Goal: Check status: Check status

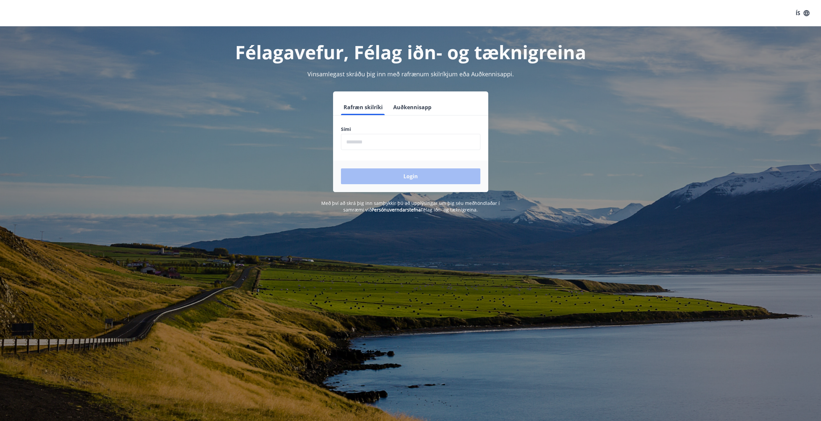
click at [371, 144] on input "phone" at bounding box center [410, 142] width 139 height 16
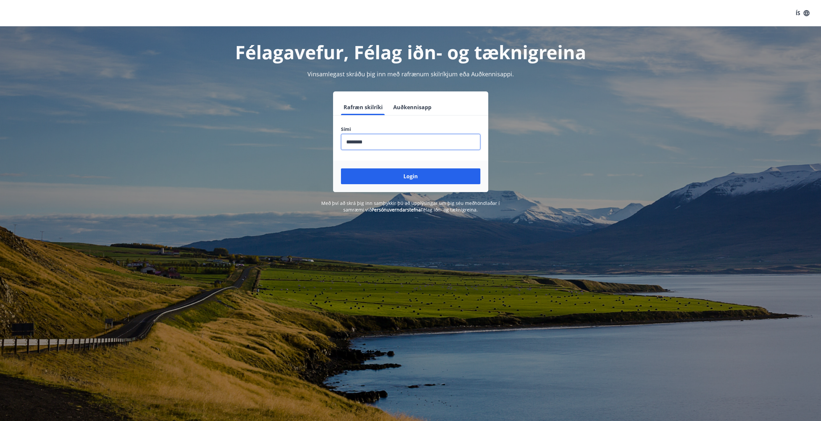
type input "********"
click at [391, 180] on button "Login" at bounding box center [410, 176] width 139 height 16
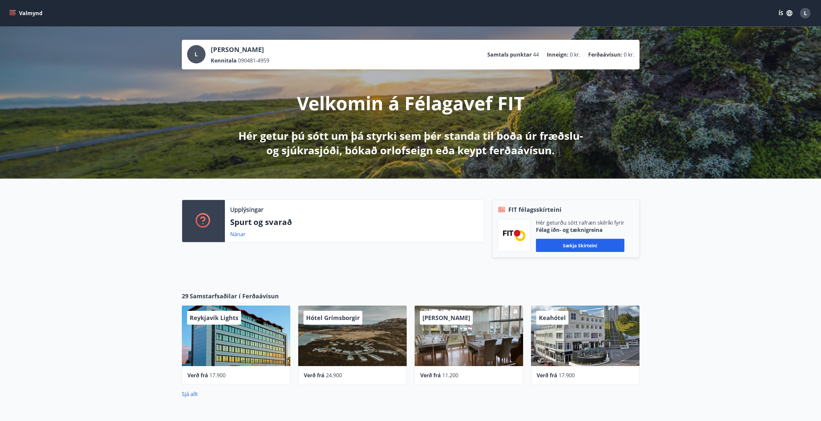
click at [15, 12] on icon "menu" at bounding box center [12, 13] width 7 height 7
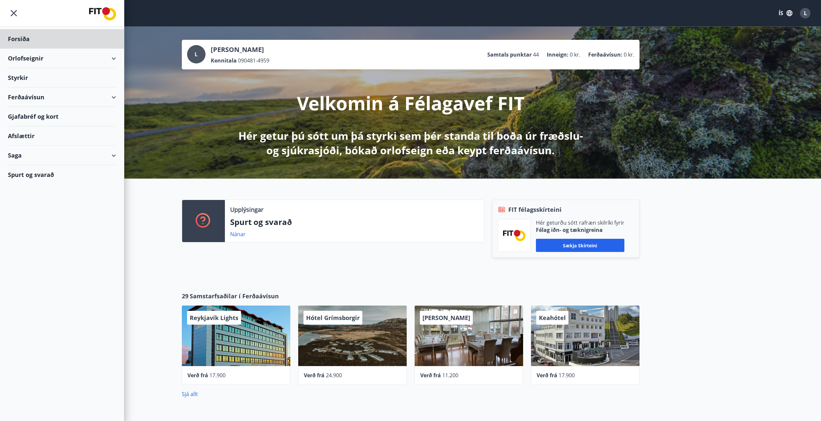
click at [18, 49] on div "Styrkir" at bounding box center [62, 38] width 108 height 19
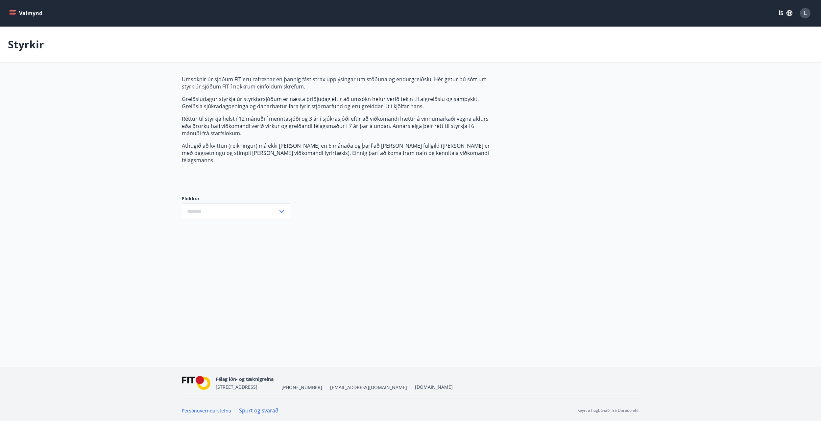
type input "***"
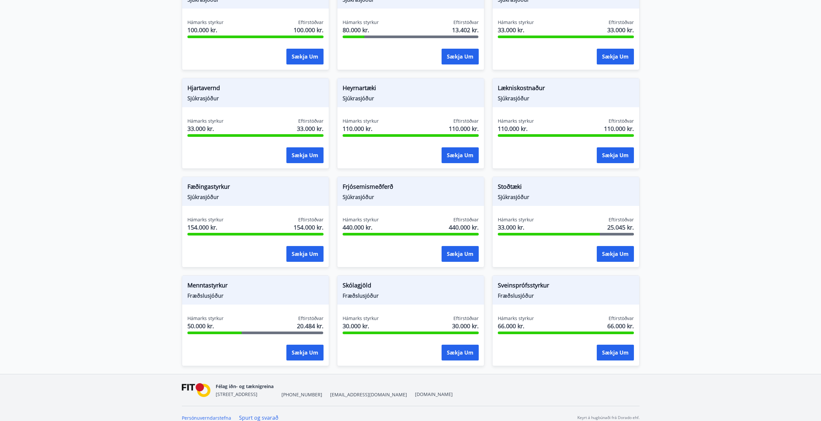
scroll to position [350, 0]
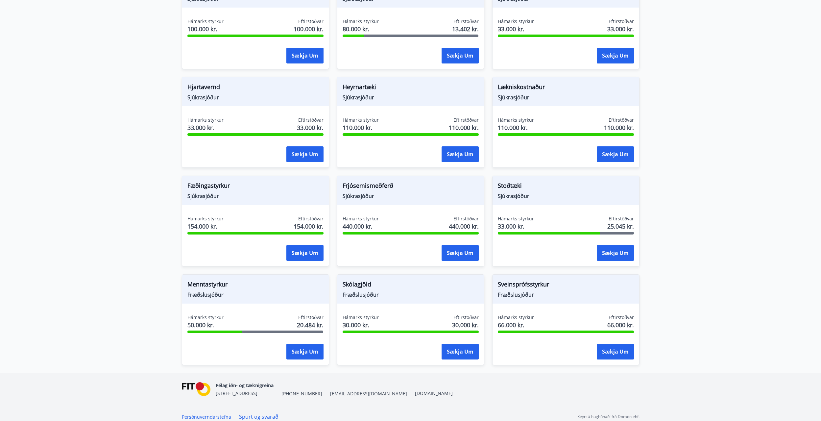
click at [364, 280] on span "Skólagjöld" at bounding box center [410, 285] width 136 height 11
click at [363, 282] on span "Skólagjöld" at bounding box center [410, 285] width 136 height 11
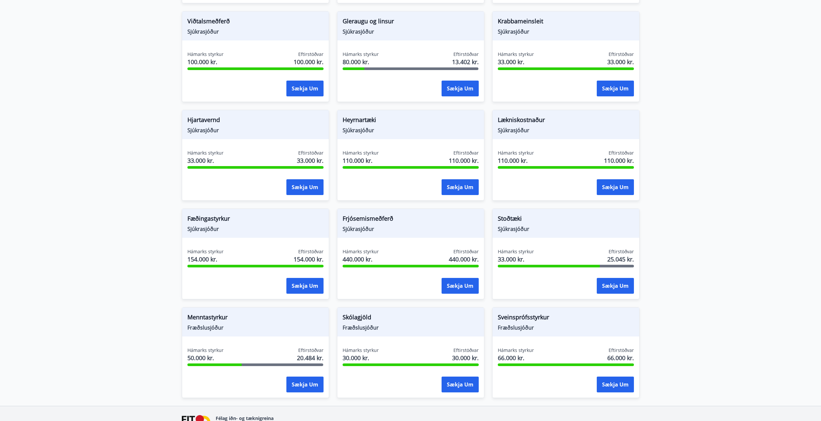
click at [197, 313] on span "Menntastyrkur" at bounding box center [255, 318] width 136 height 11
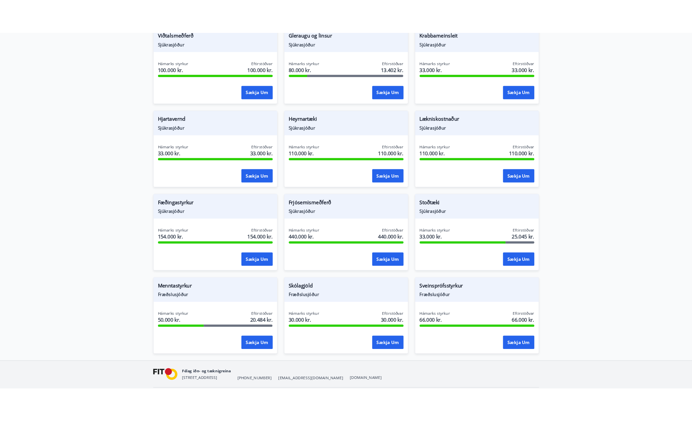
scroll to position [350, 0]
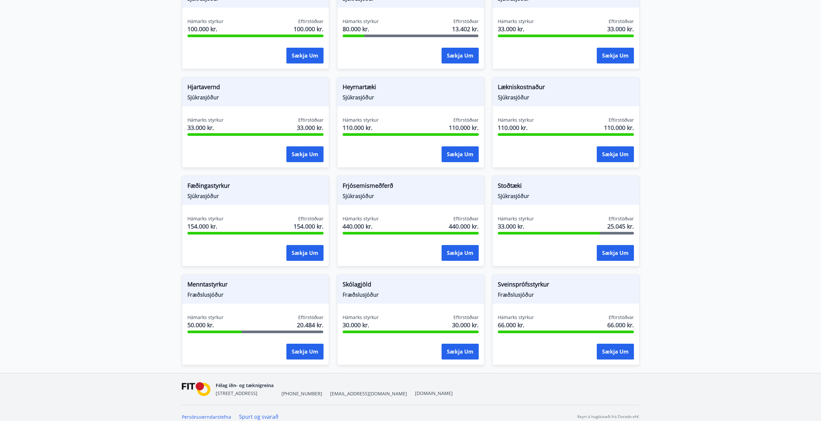
click at [212, 293] on div "Menntastyrkur Fræðslusjóður" at bounding box center [255, 288] width 147 height 29
click at [198, 323] on div "Hámarks styrkur 50.000 kr." at bounding box center [205, 322] width 36 height 16
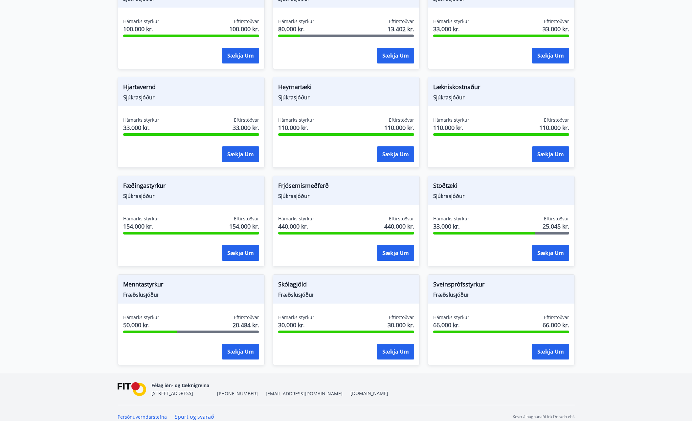
click at [162, 280] on span "Menntastyrkur" at bounding box center [191, 285] width 136 height 11
click at [152, 280] on span "Menntastyrkur" at bounding box center [191, 285] width 136 height 11
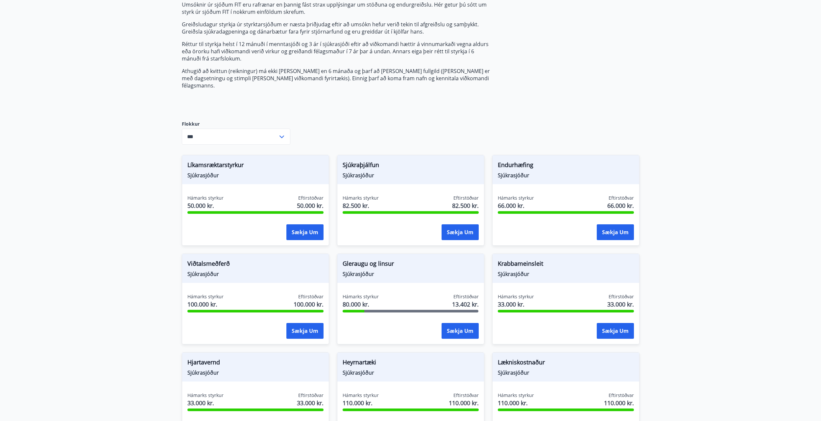
scroll to position [0, 0]
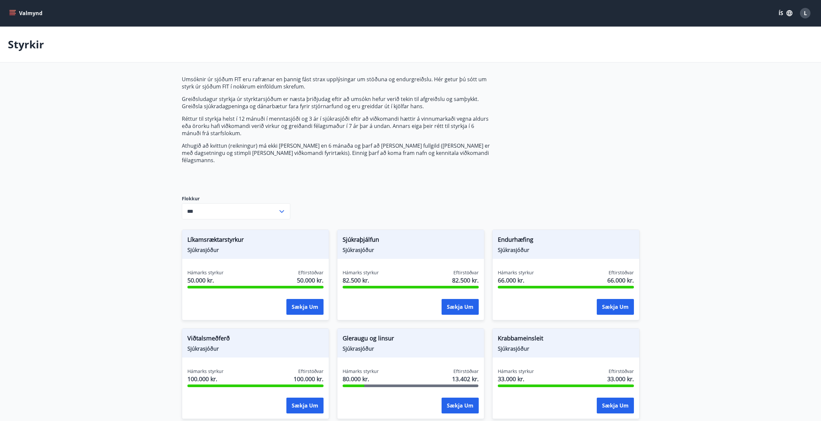
click at [284, 207] on icon at bounding box center [282, 211] width 8 height 8
click at [380, 197] on div "Umsóknir úr sjóðum FIT eru rafrænar en þannig fást strax upplýsingar um stöðuna…" at bounding box center [410, 399] width 457 height 647
click at [12, 12] on icon "menu" at bounding box center [12, 13] width 7 height 7
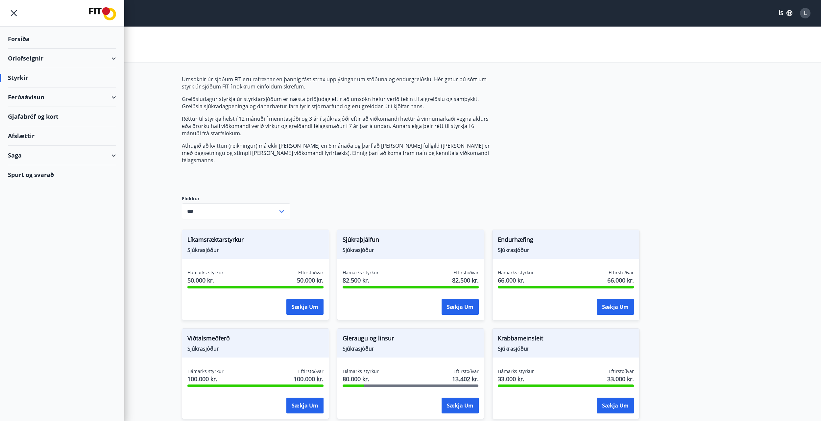
click at [113, 155] on div "Saga" at bounding box center [62, 155] width 108 height 19
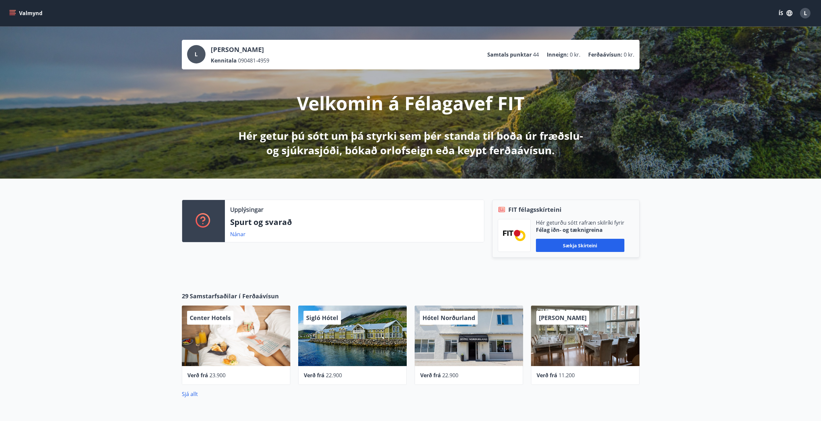
click at [23, 12] on button "Valmynd" at bounding box center [26, 13] width 37 height 12
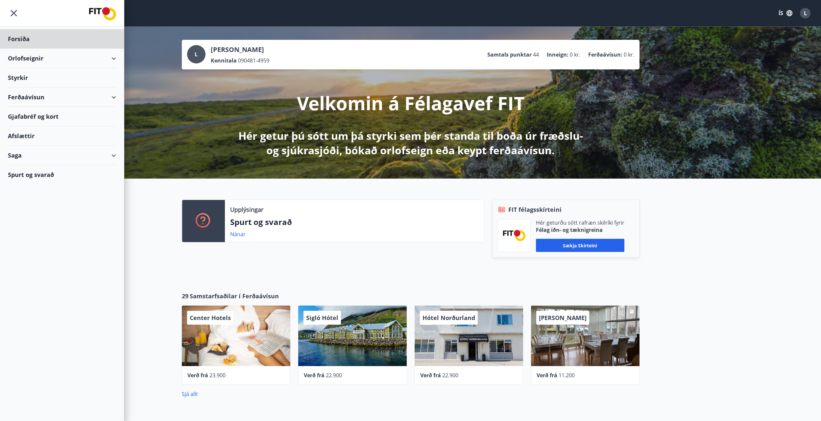
click at [14, 49] on div "Styrkir" at bounding box center [62, 38] width 108 height 19
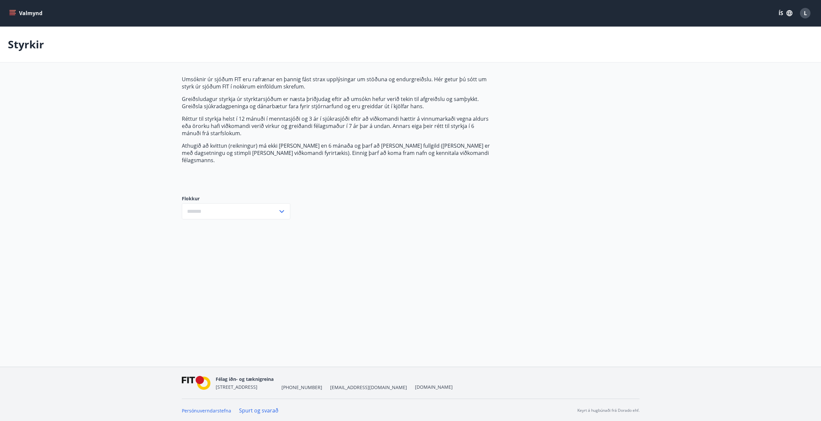
type input "***"
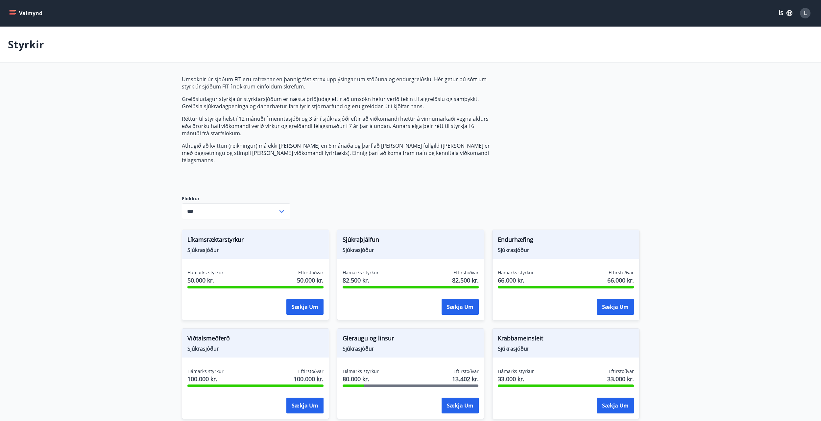
click at [207, 235] on span "Líkamsræktarstyrkur" at bounding box center [255, 240] width 136 height 11
click at [382, 235] on span "Sjúkraþjálfun" at bounding box center [410, 240] width 136 height 11
click at [548, 235] on span "Endurhæfing" at bounding box center [566, 240] width 136 height 11
click at [216, 334] on span "Viðtalsmeðferð" at bounding box center [255, 339] width 136 height 11
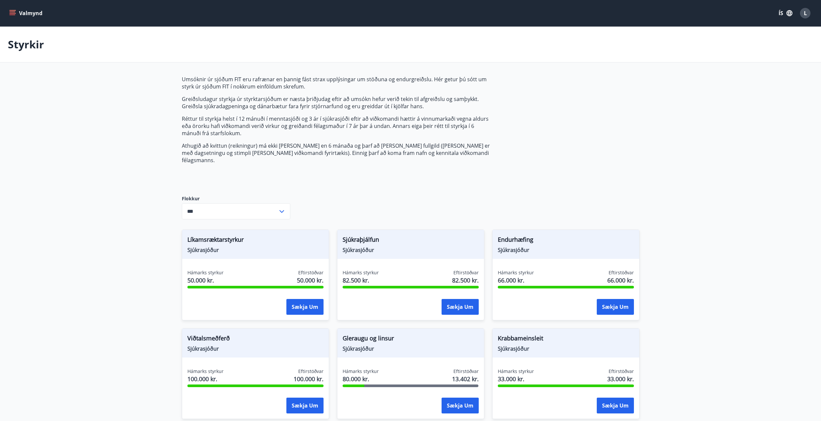
click at [371, 336] on span "Gleraugu og linsur" at bounding box center [410, 339] width 136 height 11
click at [504, 334] on span "Krabbameinsleit" at bounding box center [566, 339] width 136 height 11
click at [28, 12] on button "Valmynd" at bounding box center [26, 13] width 37 height 12
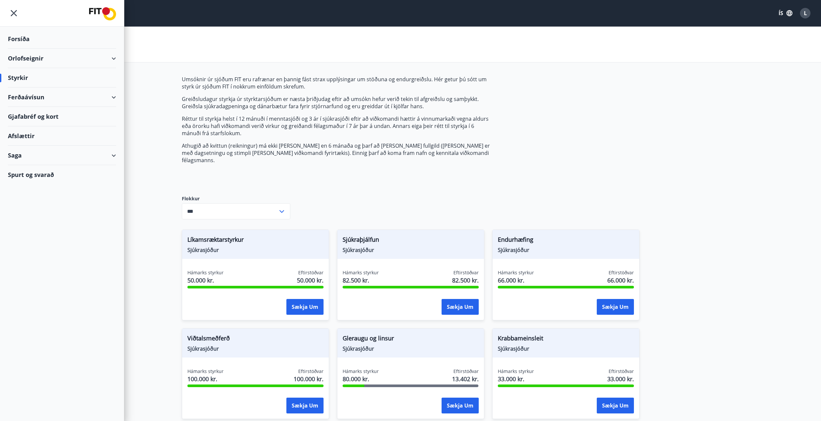
click at [114, 99] on div "Ferðaávísun" at bounding box center [62, 96] width 108 height 19
click at [32, 113] on div "Framboð" at bounding box center [62, 114] width 98 height 14
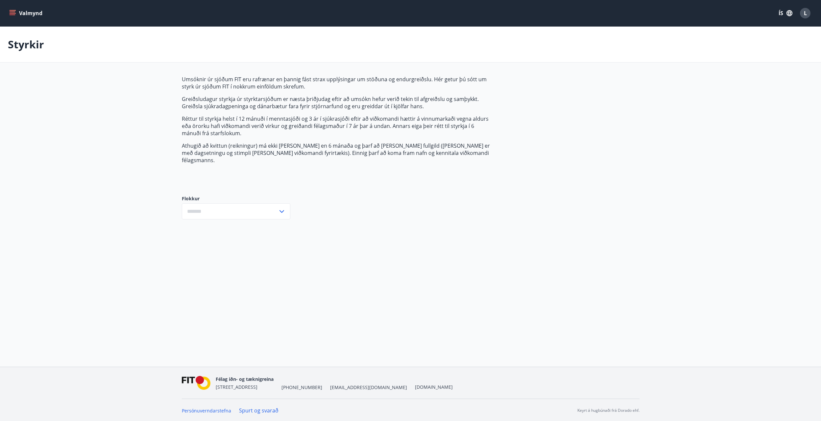
type input "***"
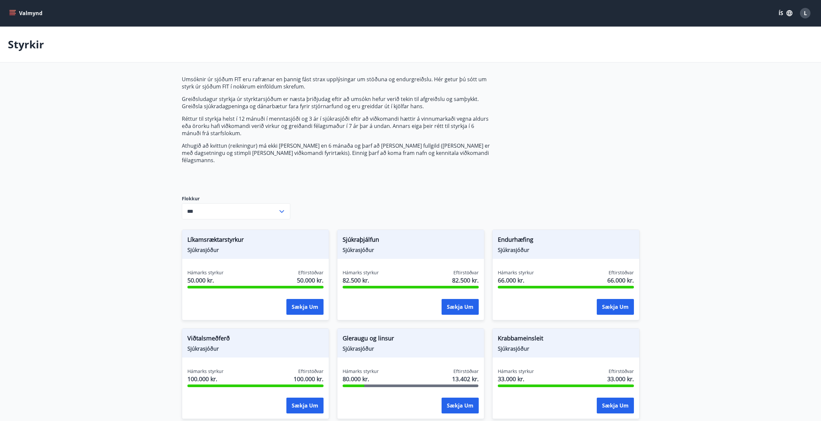
click at [13, 11] on icon "menu" at bounding box center [12, 13] width 7 height 7
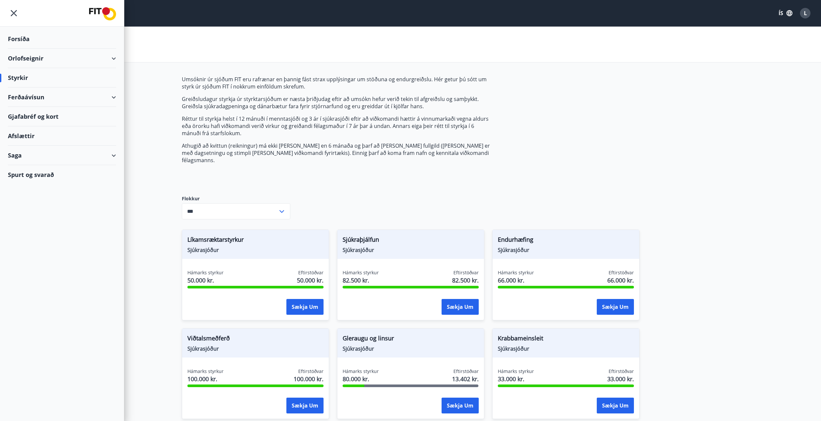
click at [115, 95] on div "Ferðaávísun" at bounding box center [62, 96] width 108 height 19
click at [113, 194] on div "Saga" at bounding box center [62, 196] width 108 height 19
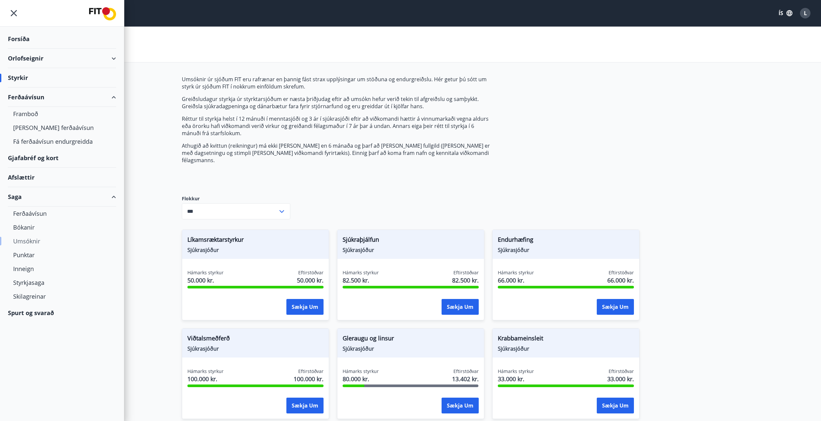
click at [32, 239] on div "Umsóknir" at bounding box center [62, 241] width 98 height 14
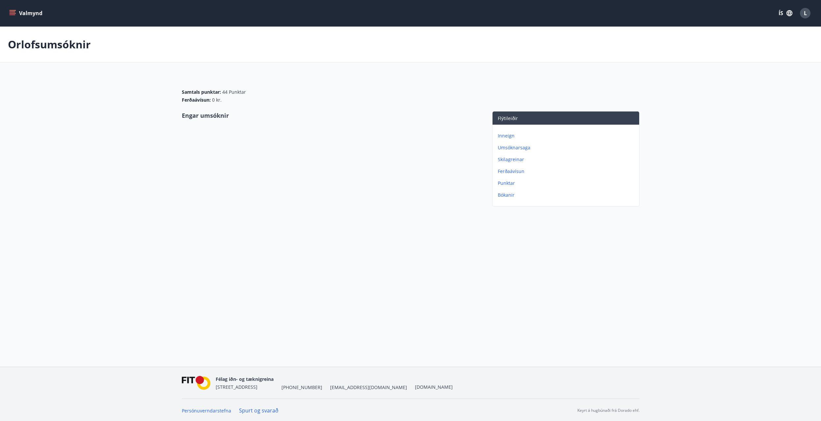
click at [13, 13] on icon "menu" at bounding box center [12, 13] width 7 height 7
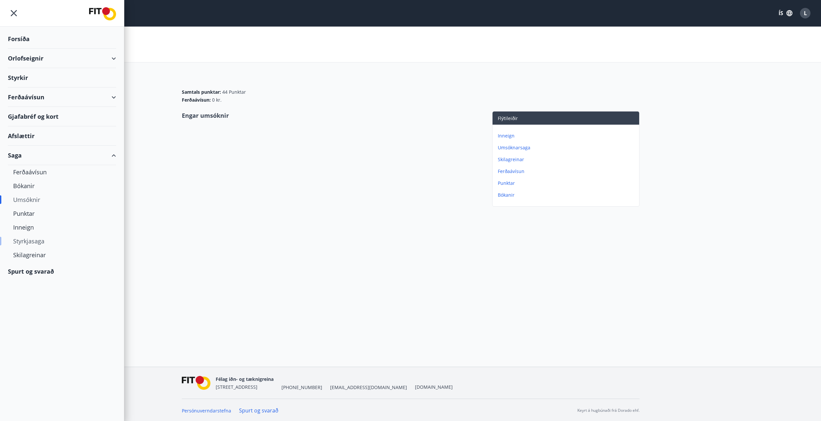
click at [41, 240] on div "Styrkjasaga" at bounding box center [62, 241] width 98 height 14
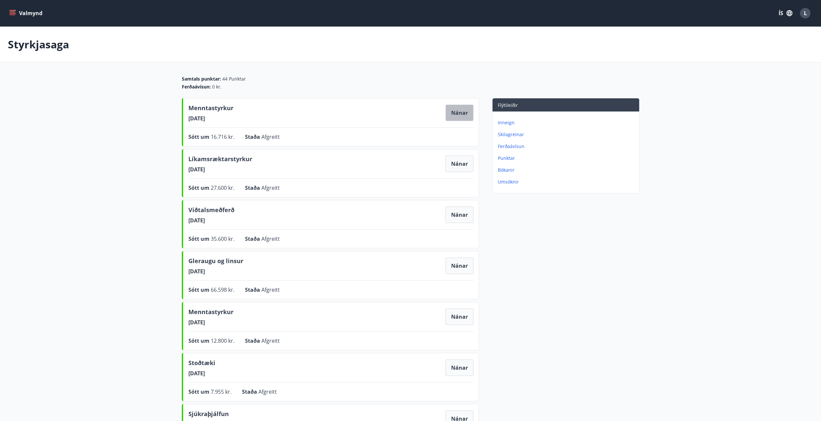
click at [453, 114] on button "Nánar" at bounding box center [459, 113] width 28 height 16
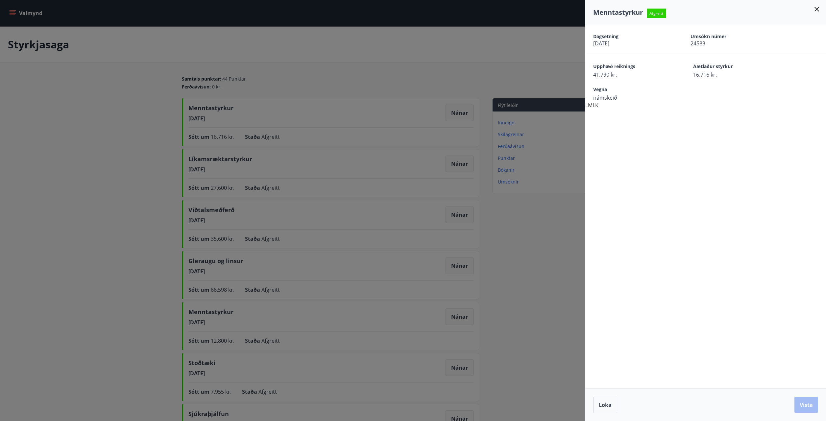
click at [816, 8] on icon at bounding box center [816, 9] width 8 height 8
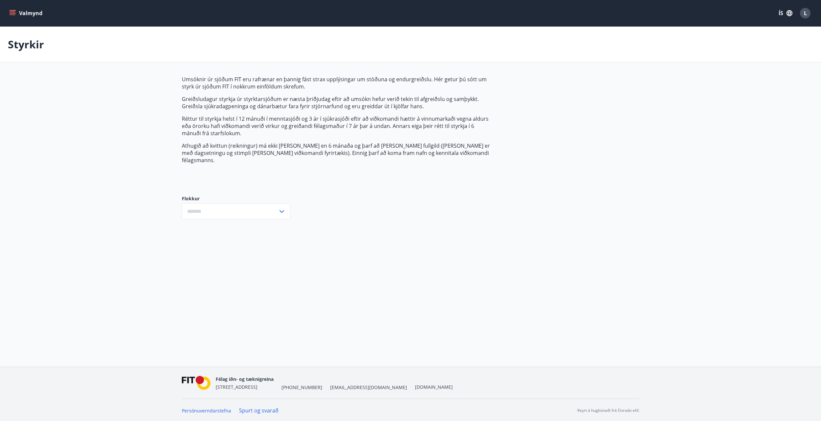
type input "***"
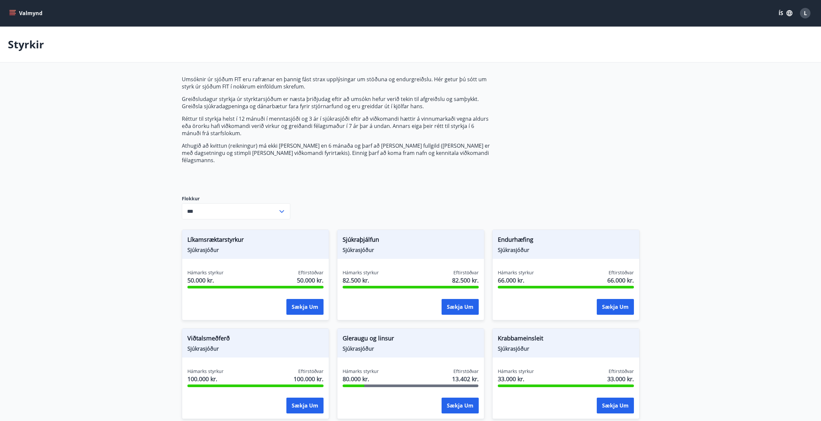
click at [12, 18] on button "Valmynd" at bounding box center [26, 13] width 37 height 12
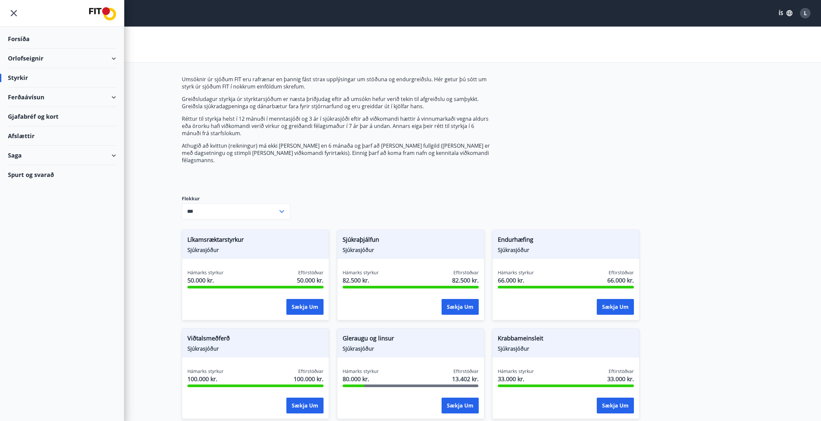
click at [13, 10] on icon "menu" at bounding box center [14, 13] width 12 height 12
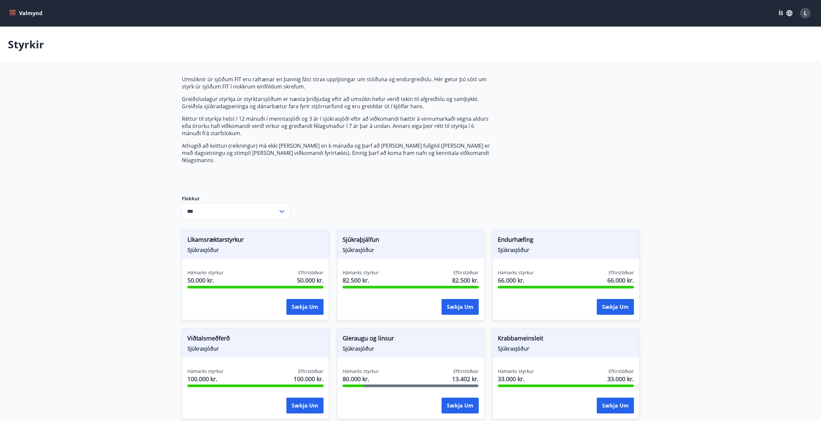
click at [13, 17] on button "Valmynd" at bounding box center [26, 13] width 37 height 12
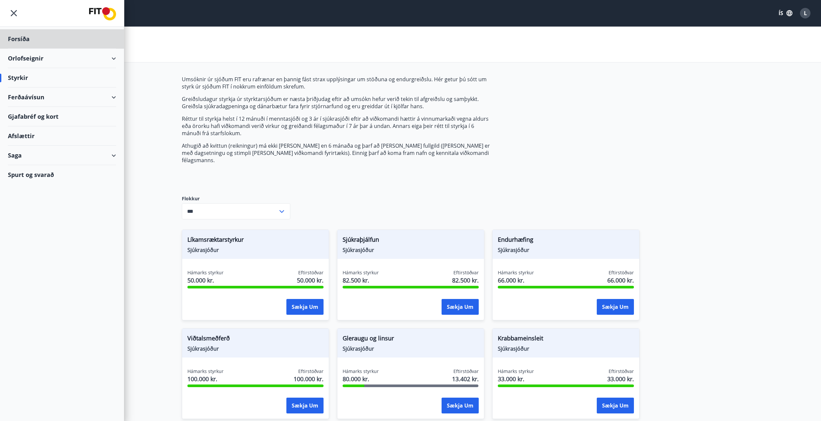
click at [29, 74] on div "Styrkir" at bounding box center [62, 77] width 108 height 19
click at [16, 78] on div "Styrkir" at bounding box center [62, 77] width 108 height 19
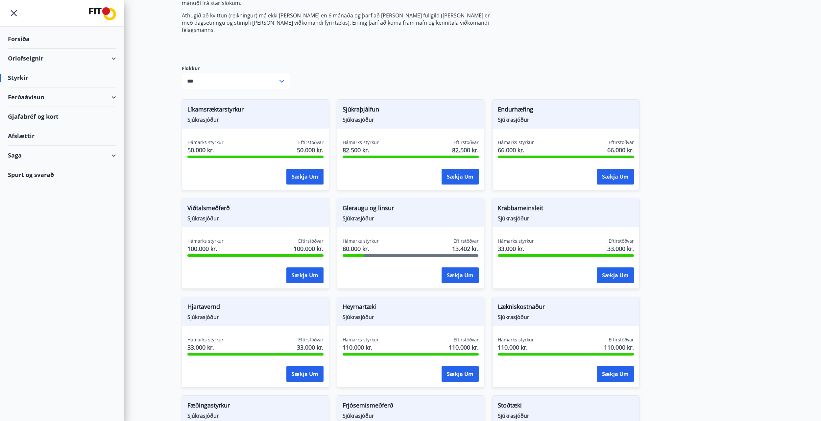
scroll to position [131, 0]
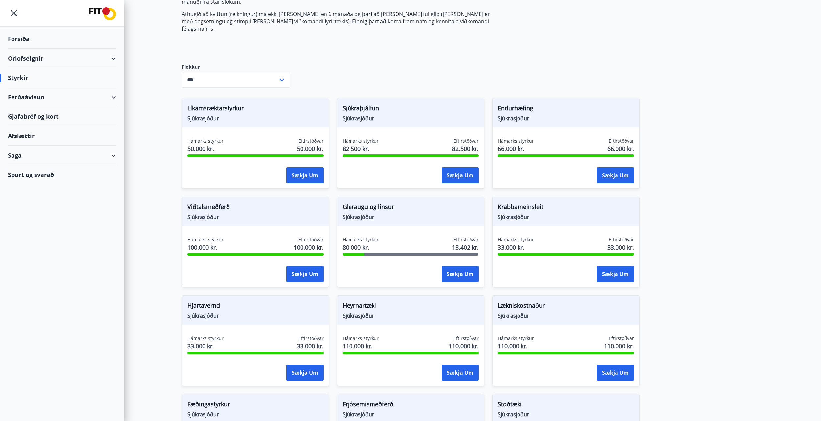
click at [112, 154] on div "Saga" at bounding box center [62, 155] width 108 height 19
click at [32, 241] on div "Styrkjasaga" at bounding box center [62, 241] width 98 height 14
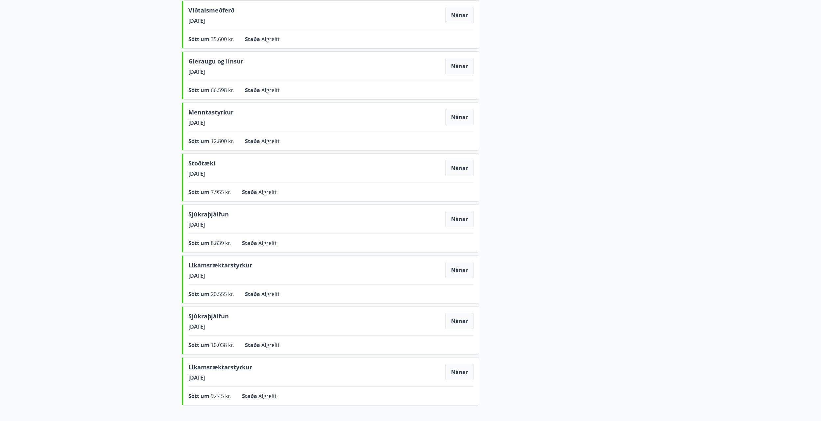
scroll to position [164, 0]
